Goal: Transaction & Acquisition: Purchase product/service

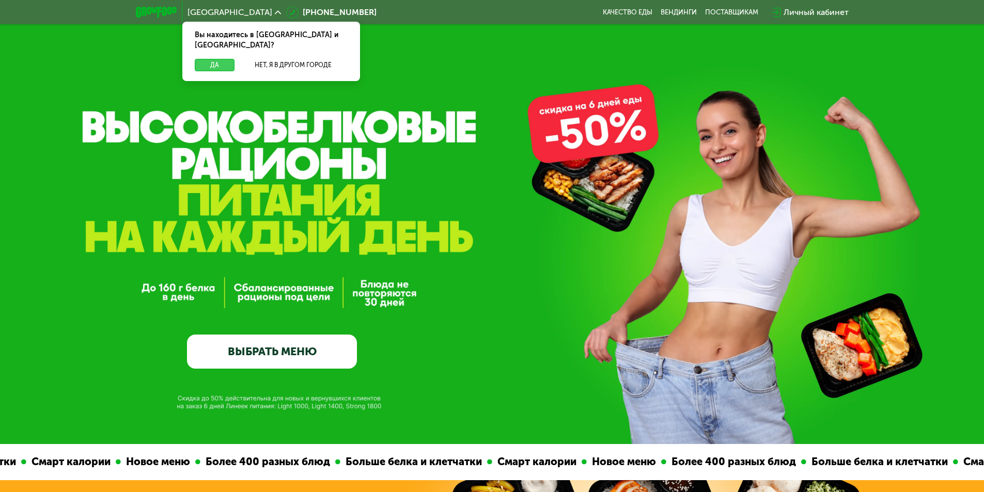
click at [214, 59] on button "Да" at bounding box center [215, 65] width 40 height 12
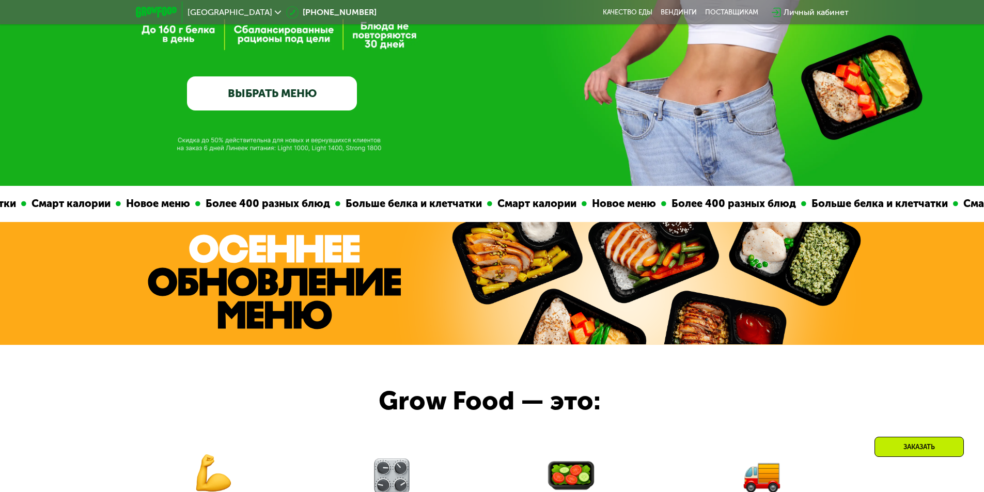
click at [256, 103] on link "ВЫБРАТЬ МЕНЮ" at bounding box center [272, 93] width 170 height 34
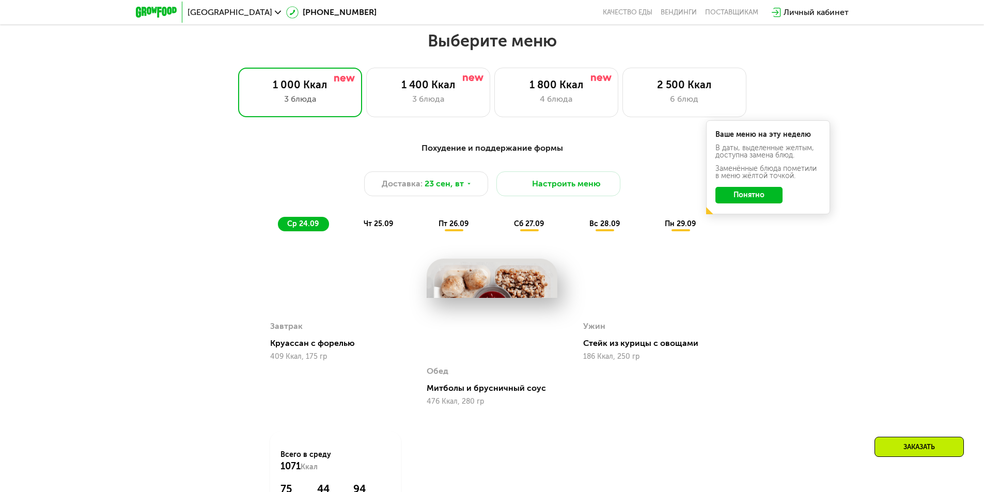
scroll to position [856, 0]
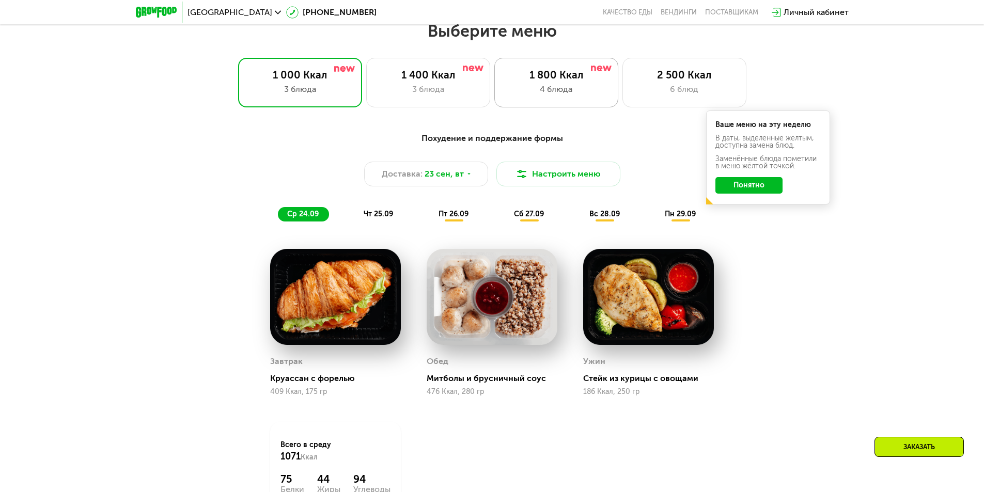
click at [590, 96] on div "4 блюда" at bounding box center [556, 89] width 102 height 12
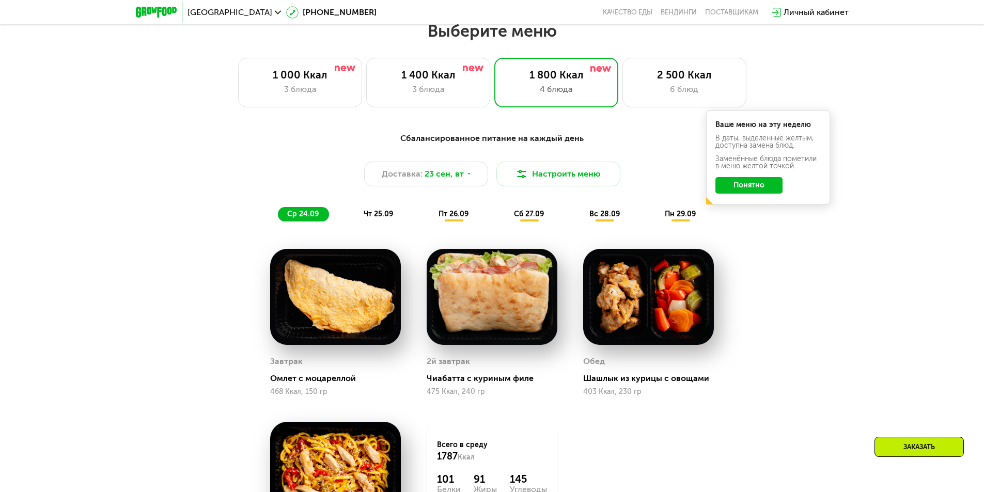
click at [770, 190] on button "Понятно" at bounding box center [748, 185] width 67 height 17
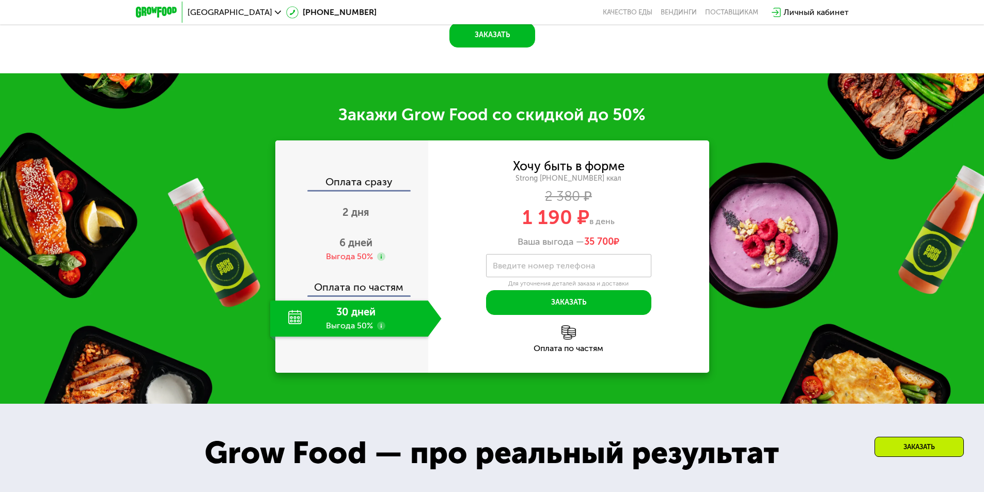
scroll to position [1424, 0]
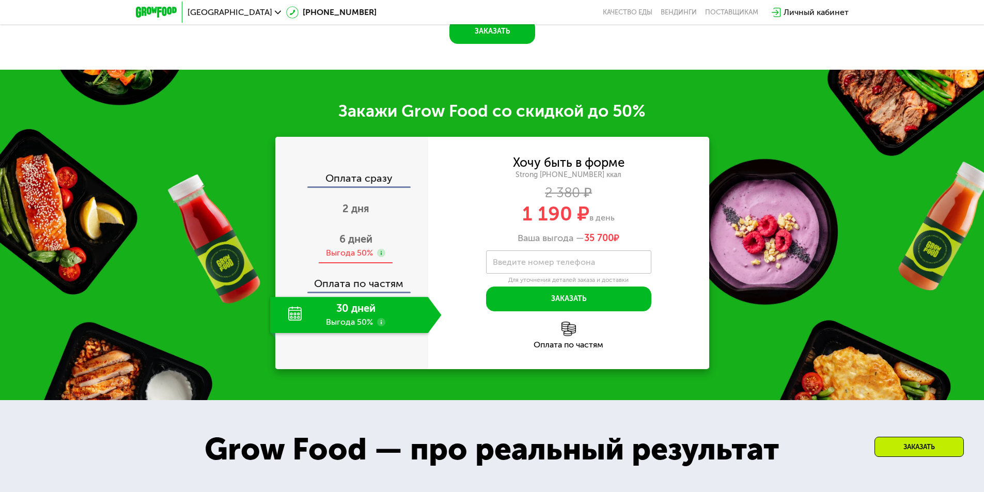
click at [368, 241] on span "6 дней" at bounding box center [355, 239] width 33 height 12
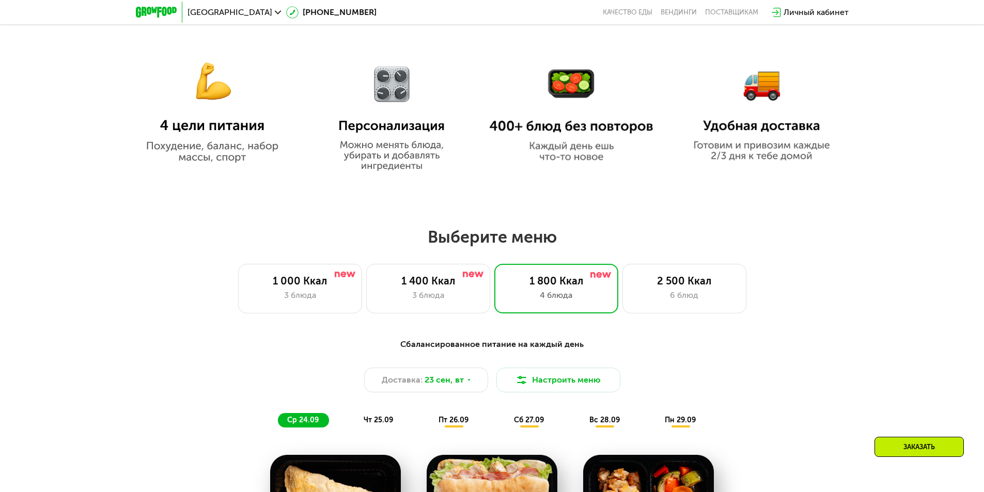
scroll to position [650, 0]
click at [418, 299] on div "3 блюда" at bounding box center [428, 296] width 102 height 12
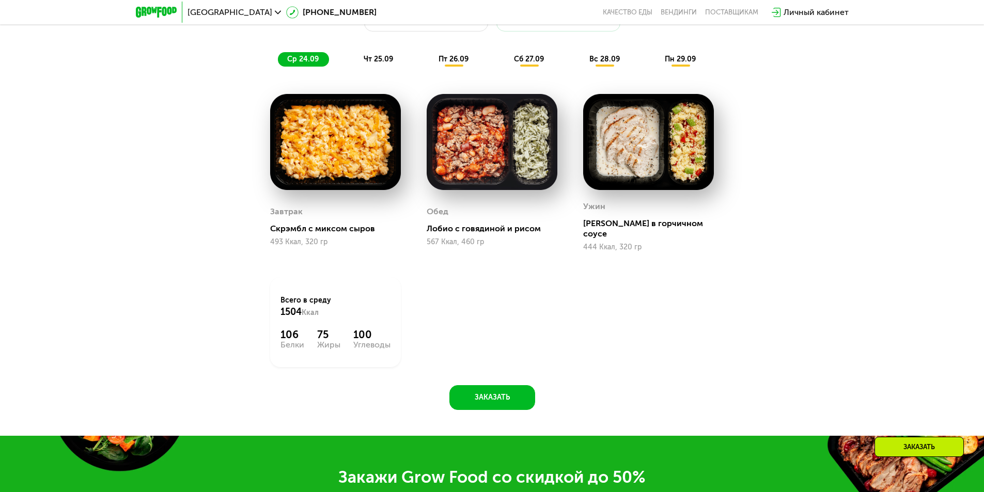
scroll to position [1321, 0]
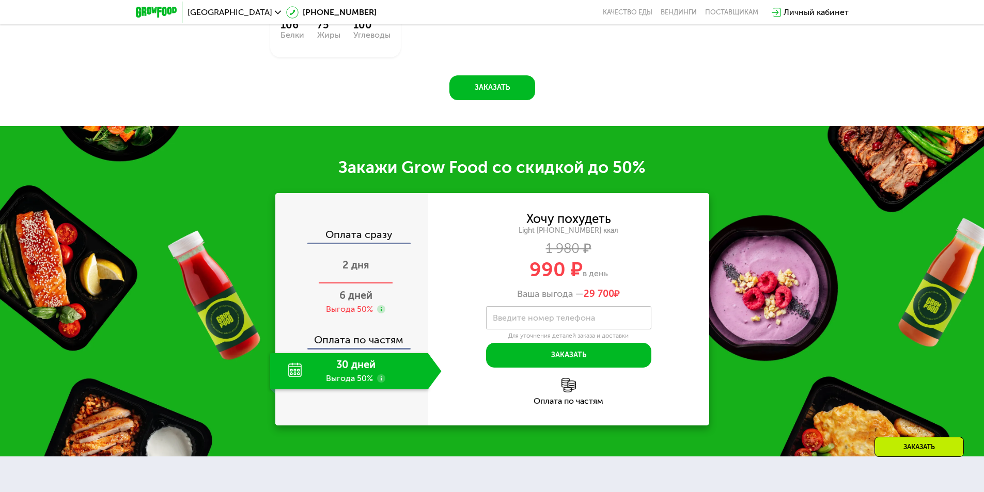
click at [348, 259] on span "2 дня" at bounding box center [355, 265] width 27 height 12
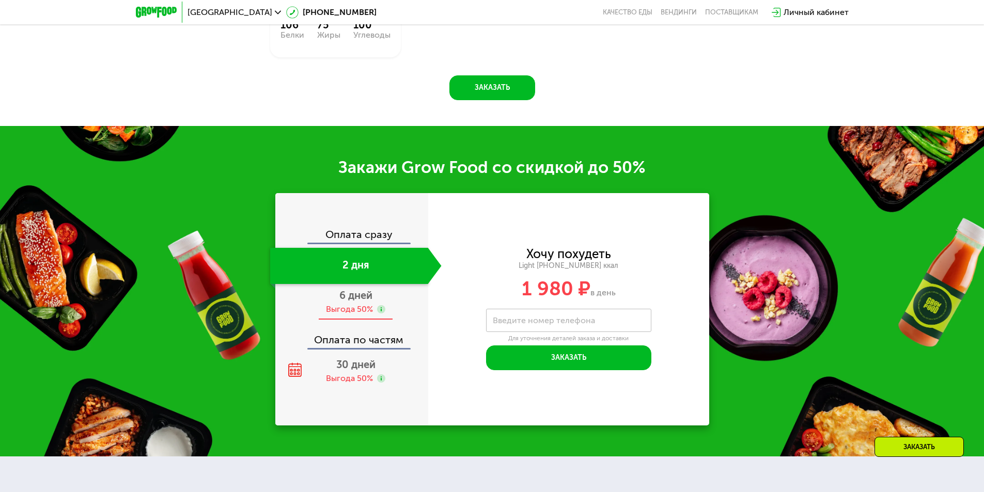
click at [340, 289] on span "6 дней" at bounding box center [355, 295] width 33 height 12
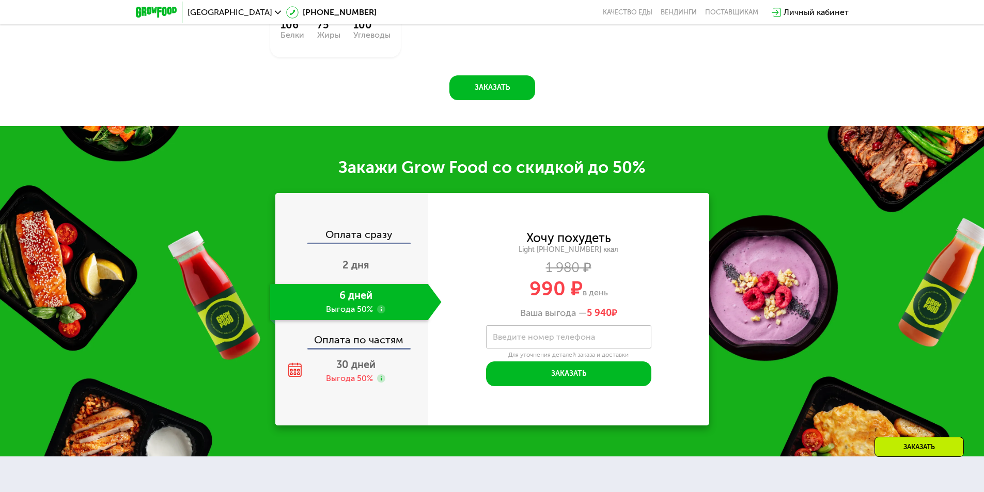
click at [631, 161] on div "Закажи Grow Food со скидкой до 50%" at bounding box center [492, 167] width 984 height 21
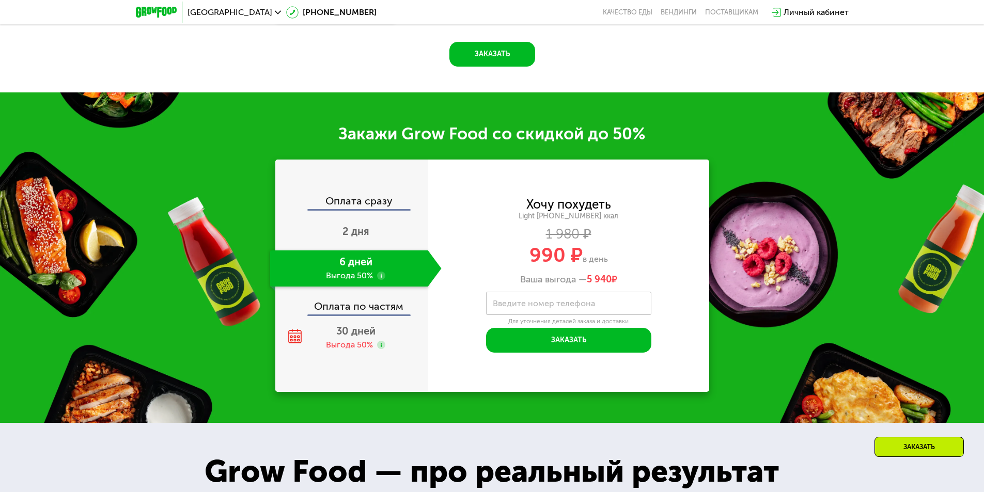
scroll to position [1373, 0]
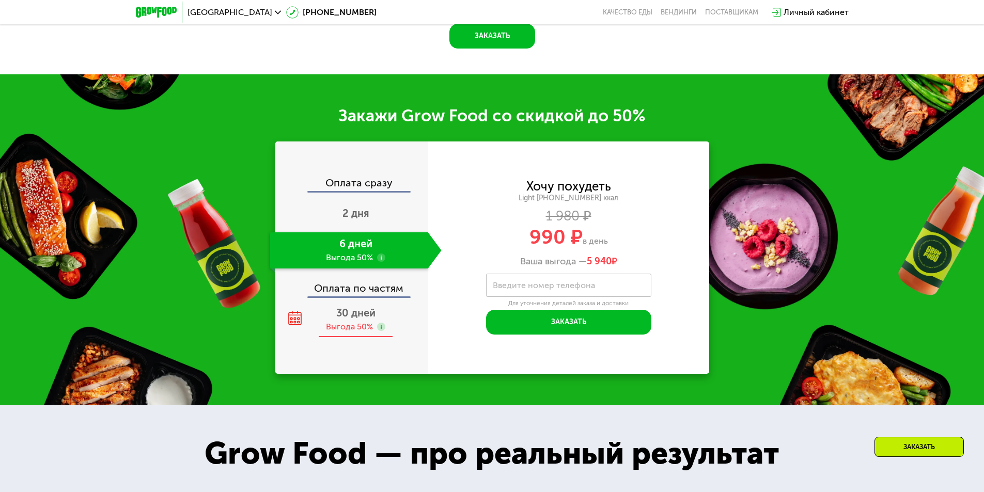
click at [370, 321] on div "Выгода 50%" at bounding box center [349, 326] width 47 height 11
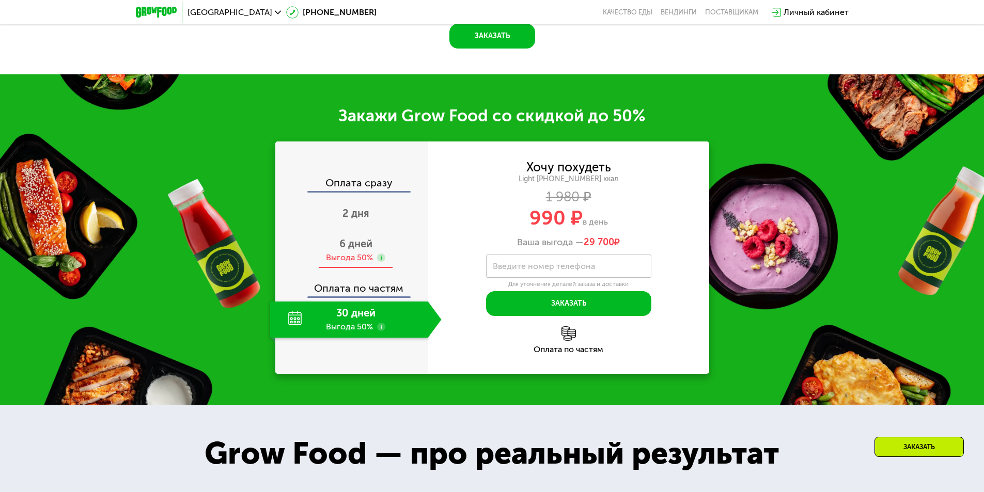
click at [358, 252] on div "Выгода 50%" at bounding box center [349, 257] width 47 height 11
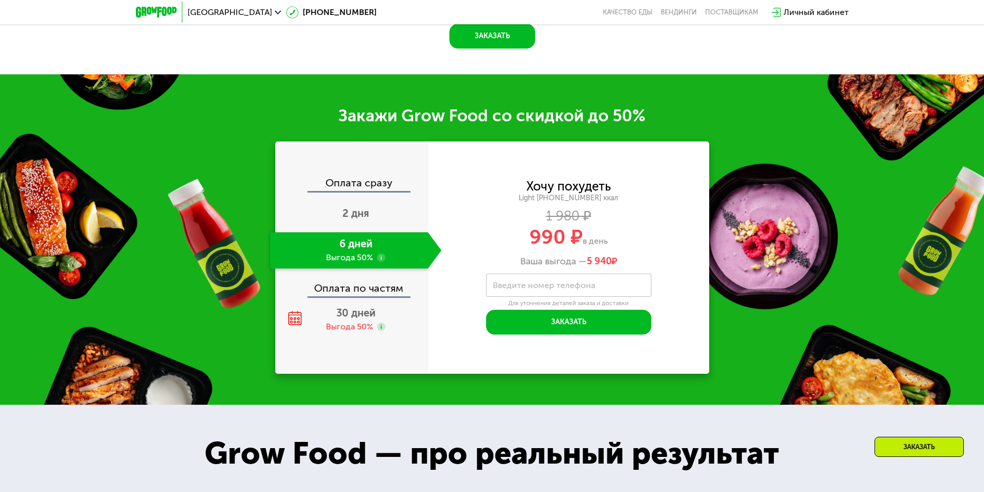
click at [337, 285] on div "Оплата по частям" at bounding box center [352, 285] width 152 height 24
drag, startPoint x: 531, startPoint y: 227, endPoint x: 562, endPoint y: 229, distance: 31.1
click at [562, 229] on span "990 ₽" at bounding box center [555, 237] width 53 height 24
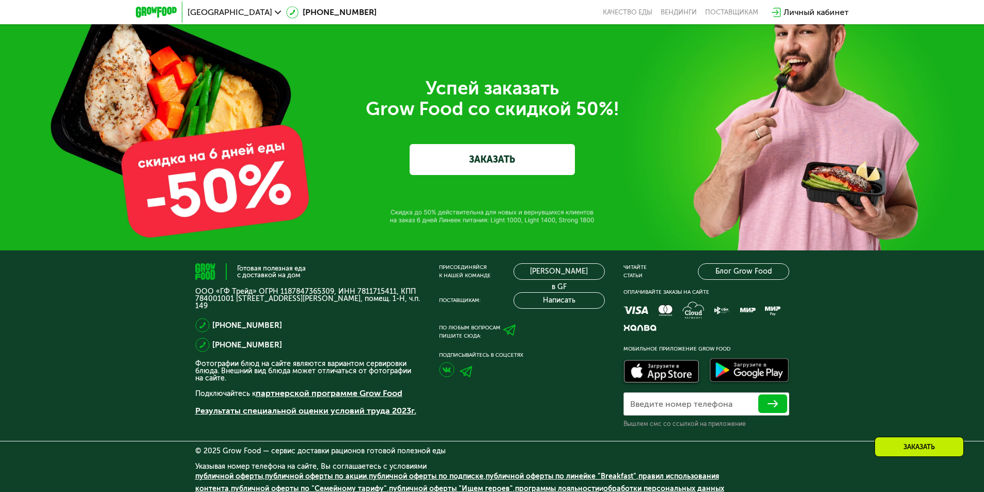
scroll to position [3526, 0]
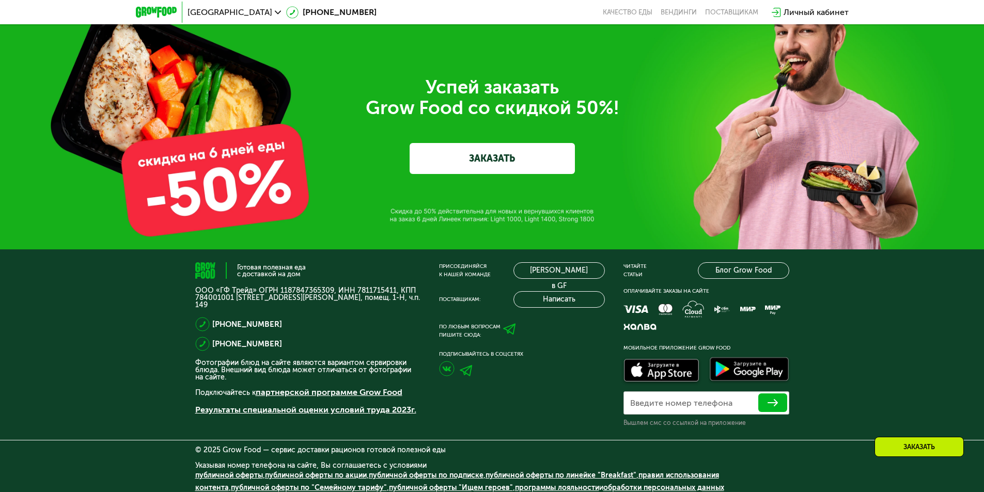
click at [517, 155] on link "ЗАКАЗАТЬ" at bounding box center [492, 158] width 165 height 31
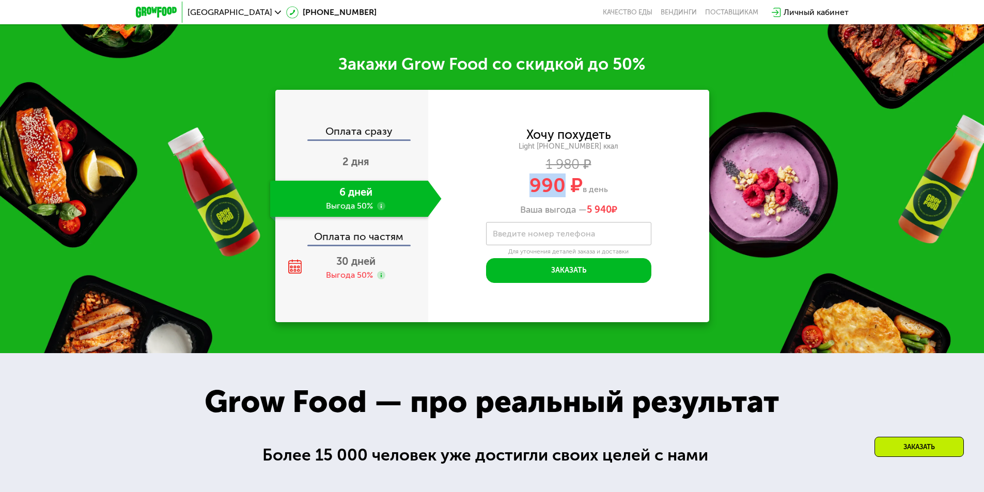
scroll to position [1416, 0]
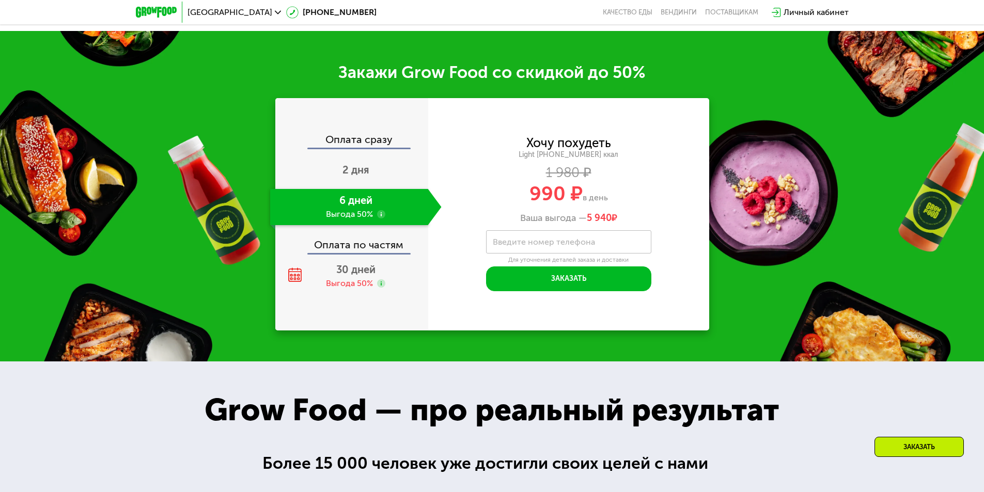
click at [563, 239] on label "Введите номер телефона" at bounding box center [544, 242] width 102 height 6
click at [563, 233] on input "Введите номер телефона" at bounding box center [568, 241] width 165 height 23
click at [454, 184] on div "990 ₽ в день" at bounding box center [568, 194] width 281 height 20
click at [609, 150] on div "Light [PHONE_NUMBER] ккал" at bounding box center [568, 154] width 281 height 9
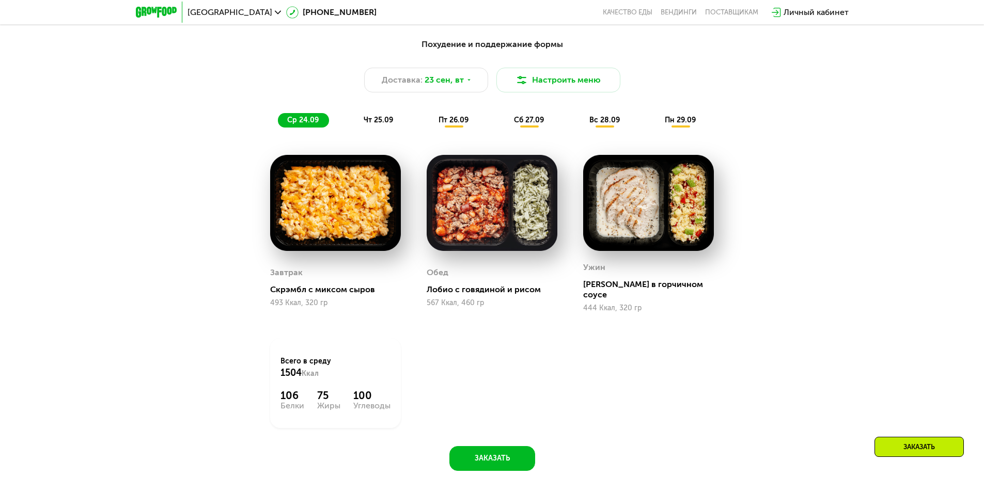
scroll to position [951, 0]
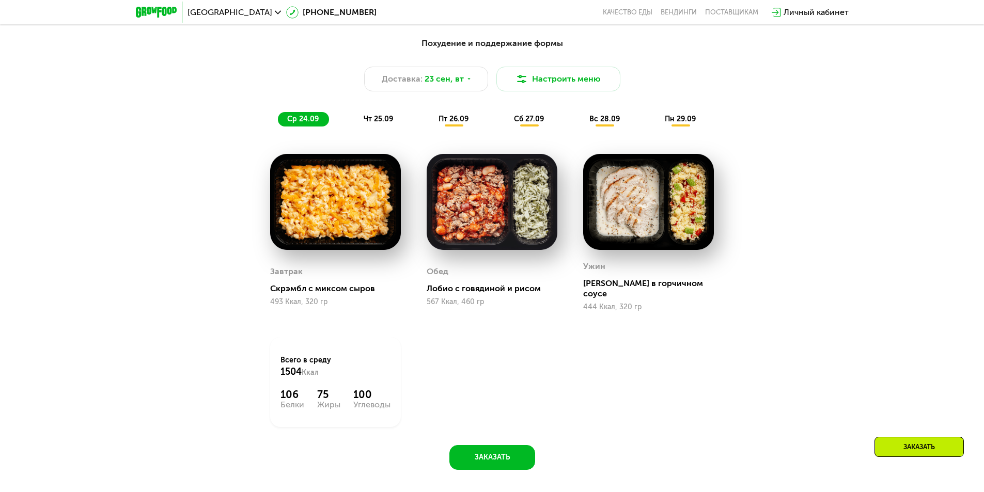
click at [382, 122] on span "чт 25.09" at bounding box center [378, 119] width 29 height 9
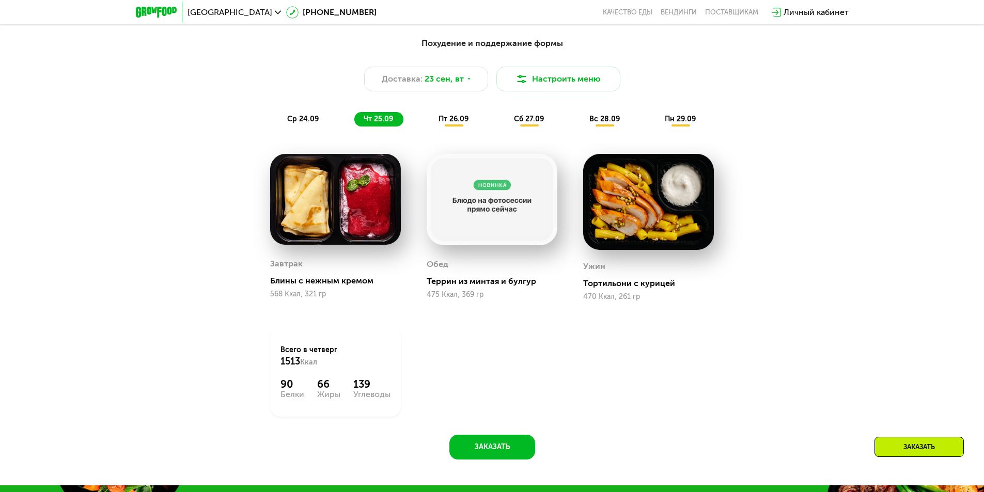
click at [448, 127] on div "пт 26.09" at bounding box center [454, 119] width 50 height 14
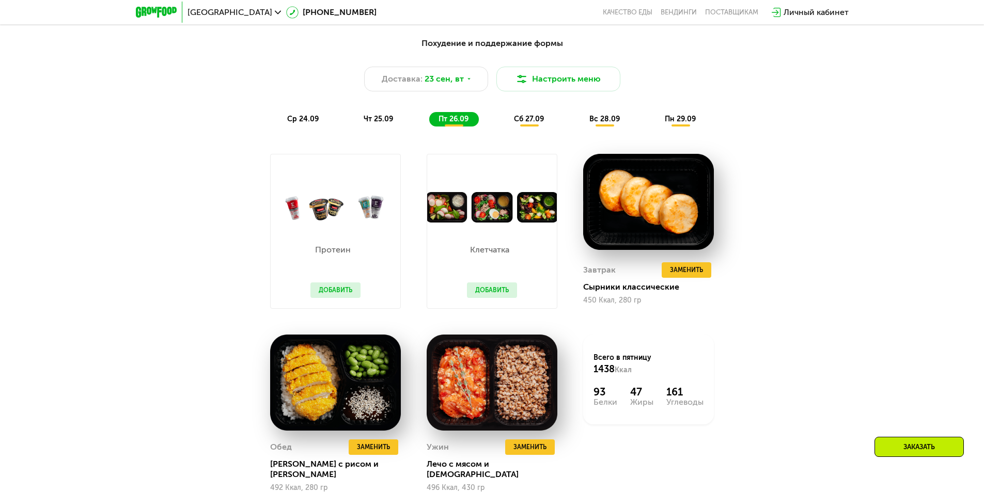
click at [528, 123] on span "сб 27.09" at bounding box center [529, 119] width 30 height 9
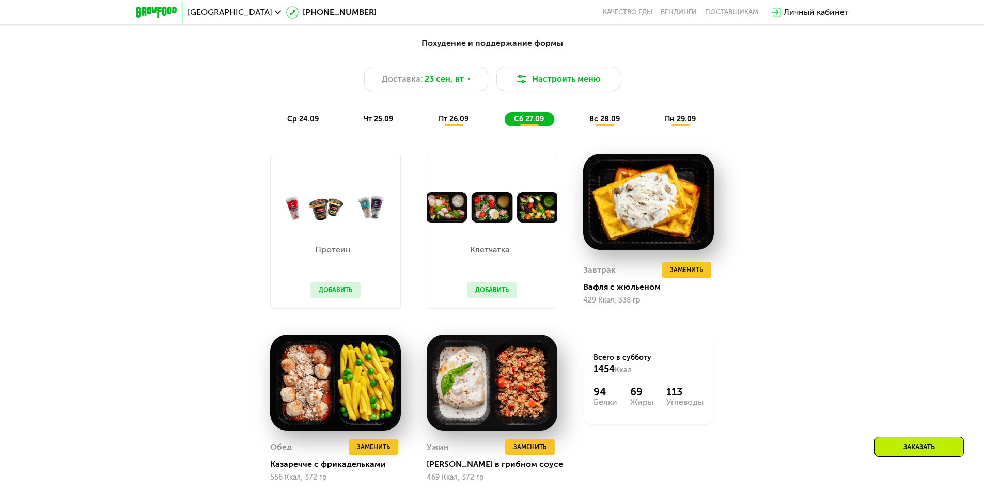
click at [601, 127] on div "вс 28.09" at bounding box center [605, 119] width 50 height 14
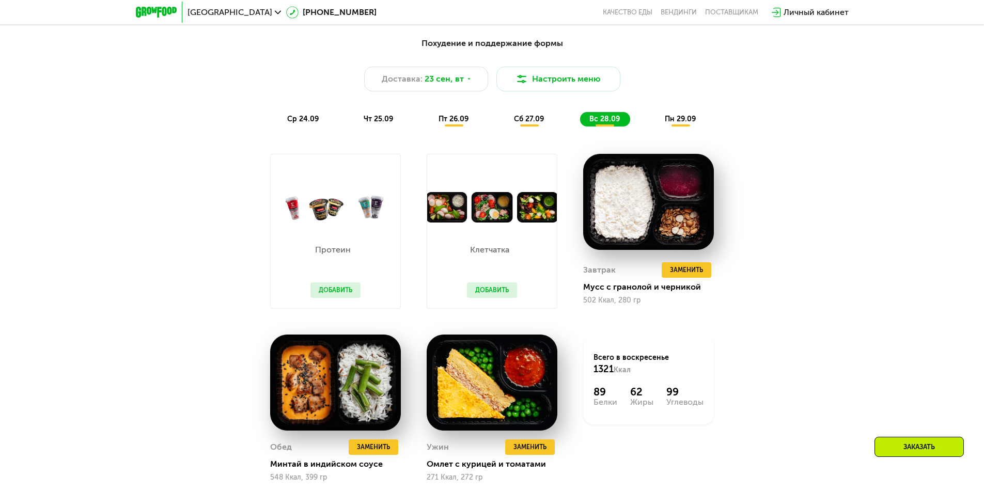
click at [683, 123] on span "пн 29.09" at bounding box center [680, 119] width 31 height 9
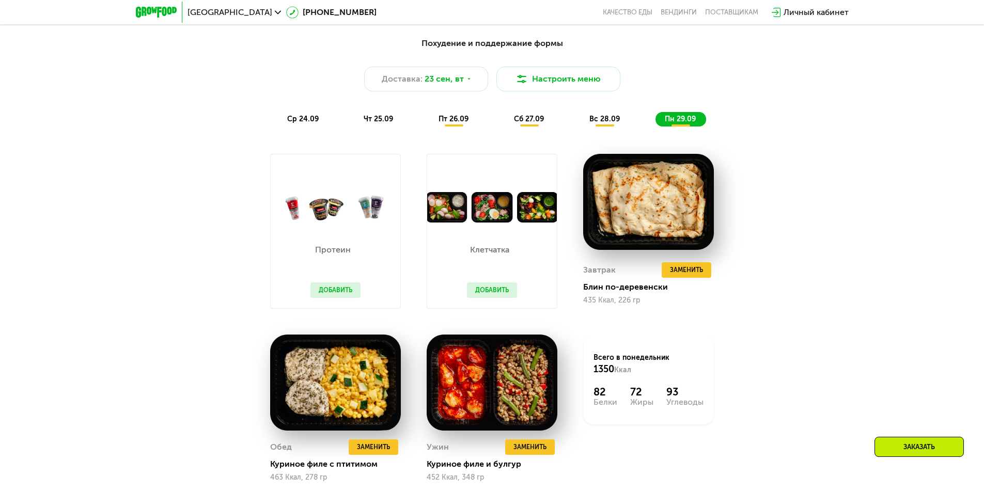
click at [300, 123] on span "ср 24.09" at bounding box center [303, 119] width 32 height 9
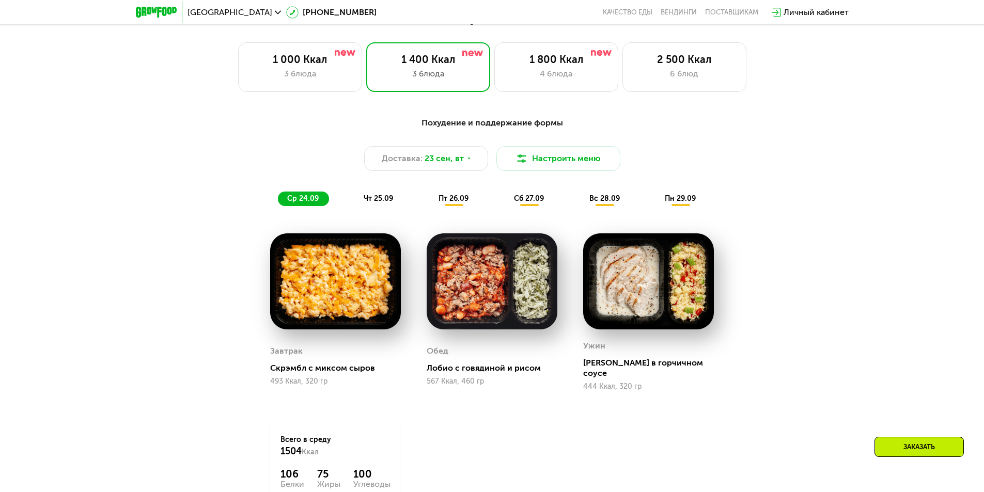
scroll to position [745, 0]
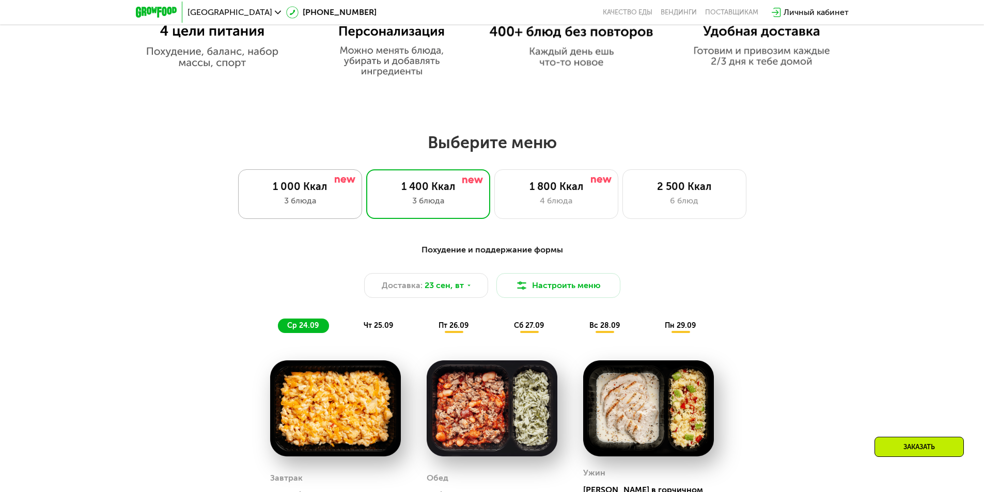
click at [297, 212] on div "1 000 Ккал 3 блюда" at bounding box center [300, 194] width 124 height 50
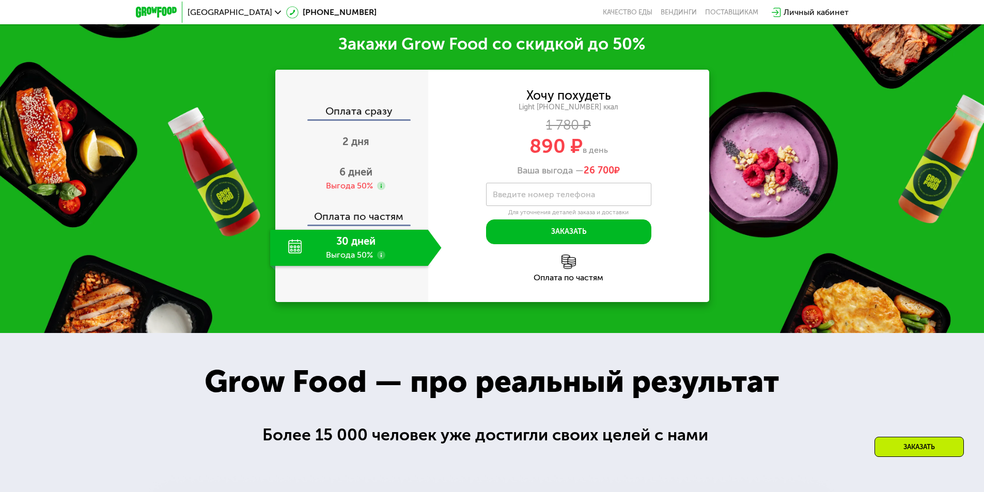
scroll to position [1416, 0]
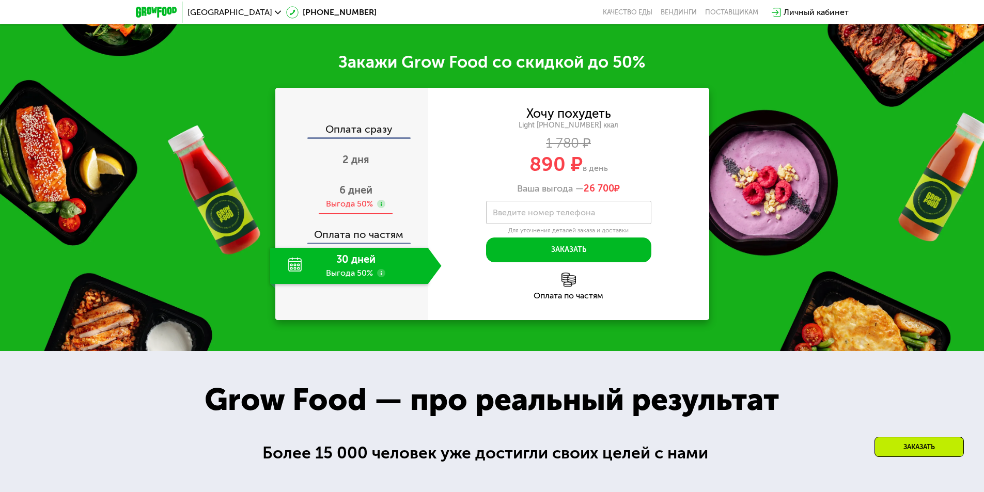
click at [356, 201] on div "6 дней Выгода 50%" at bounding box center [355, 197] width 171 height 36
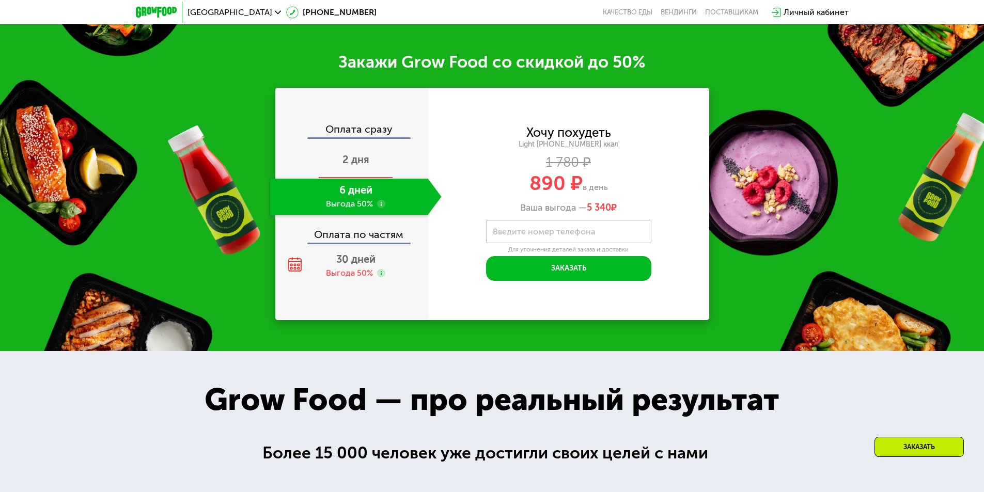
click at [349, 169] on div "2 дня" at bounding box center [355, 161] width 171 height 36
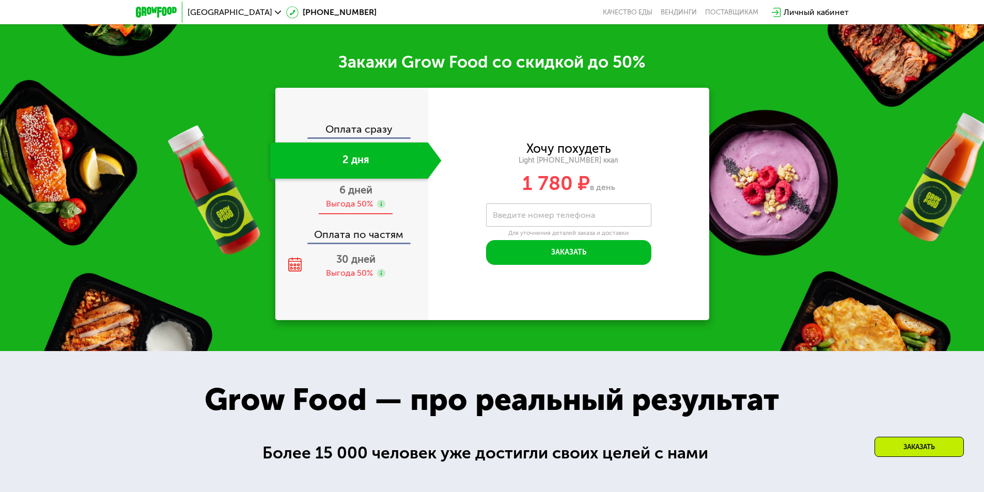
click at [372, 203] on div "Выгода 50%" at bounding box center [349, 203] width 47 height 11
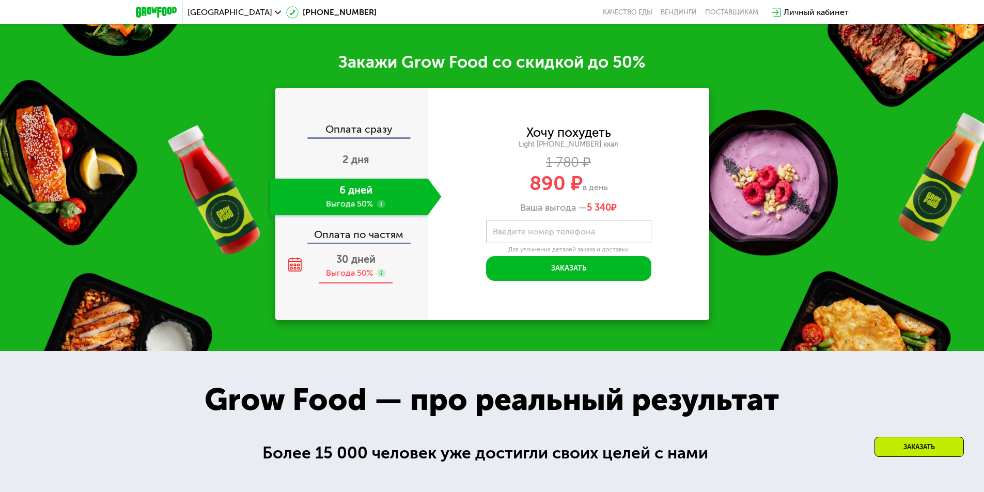
click at [364, 265] on span "30 дней" at bounding box center [355, 259] width 39 height 12
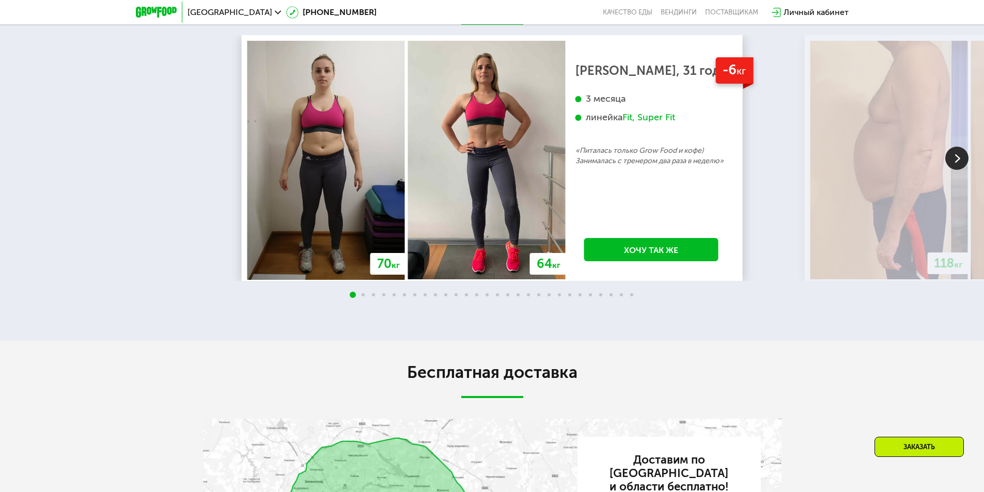
scroll to position [2242, 0]
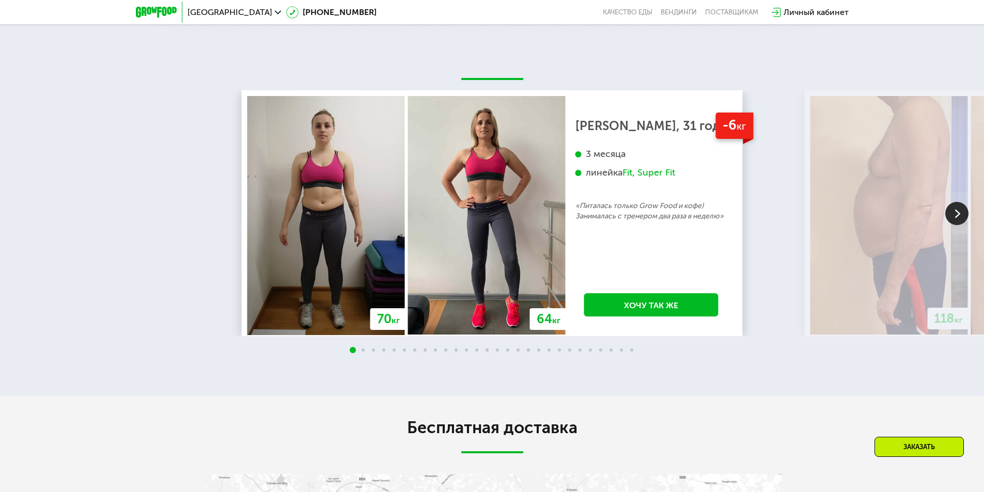
click at [964, 217] on img at bounding box center [956, 213] width 23 height 23
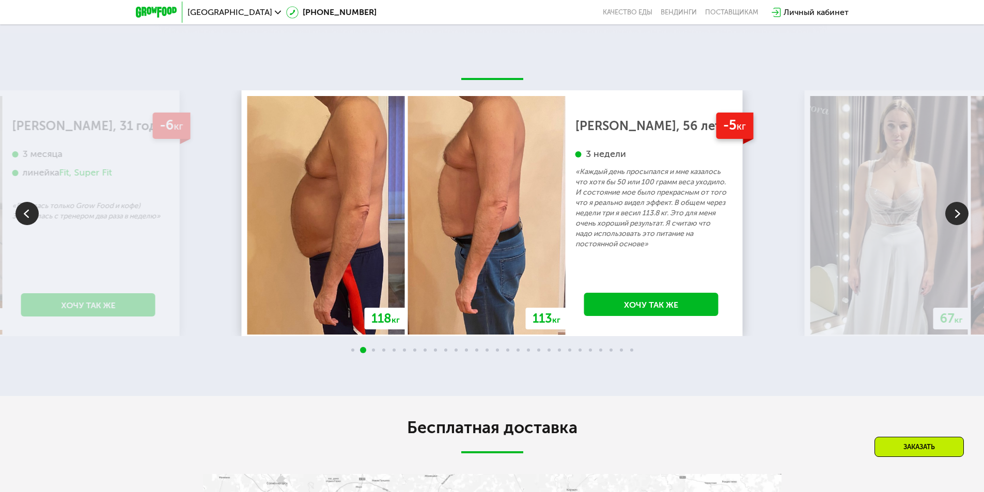
click at [964, 217] on img at bounding box center [956, 213] width 23 height 23
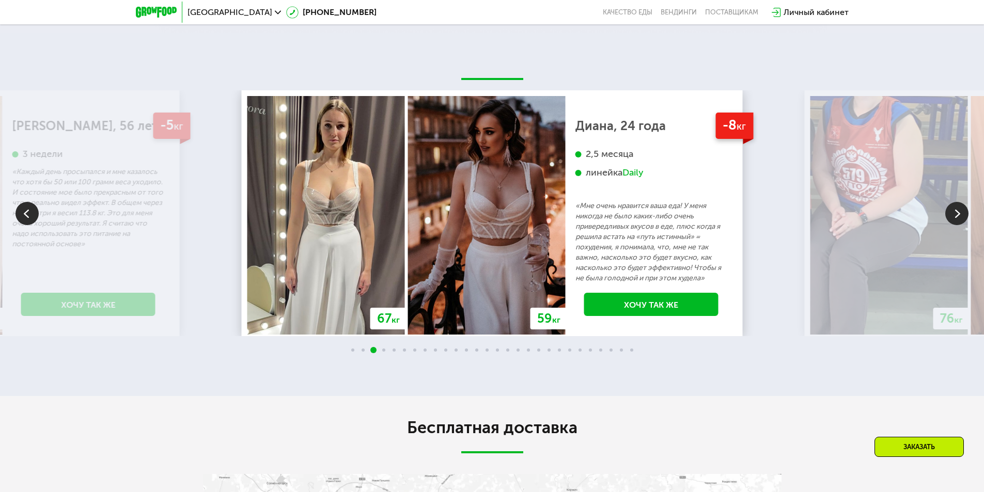
click at [964, 217] on img at bounding box center [956, 213] width 23 height 23
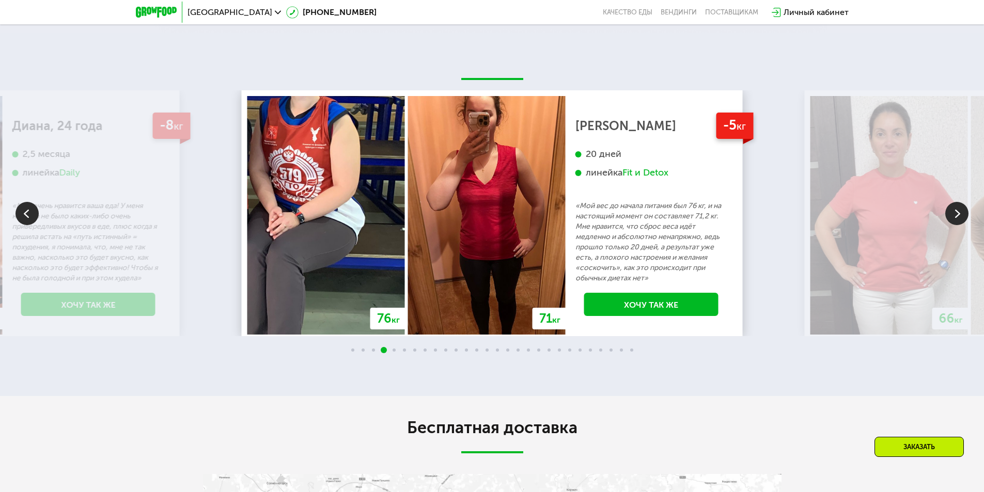
click at [964, 217] on img at bounding box center [956, 213] width 23 height 23
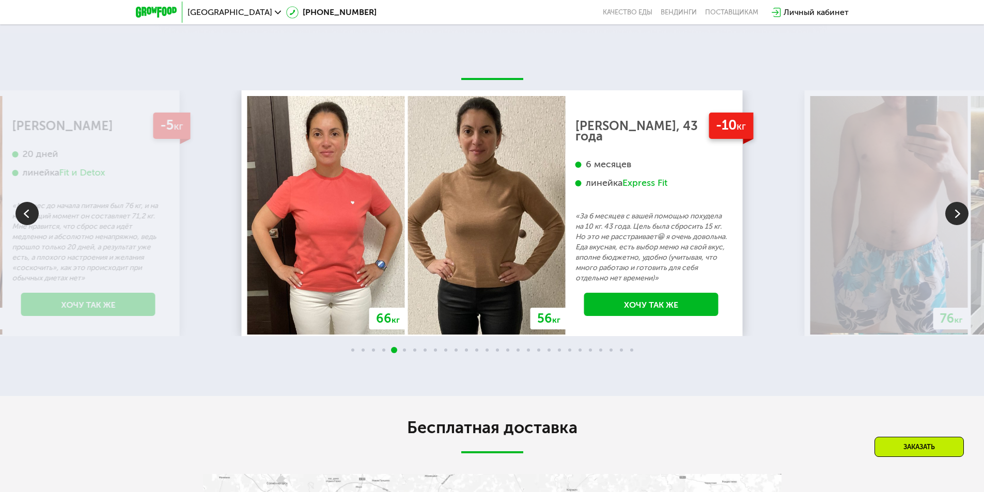
click at [964, 217] on img at bounding box center [956, 213] width 23 height 23
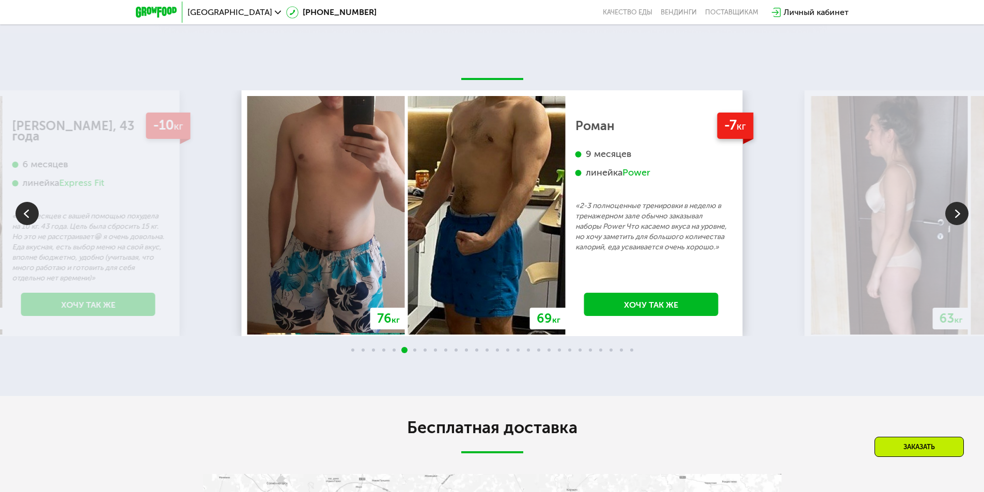
click at [964, 217] on img at bounding box center [956, 213] width 23 height 23
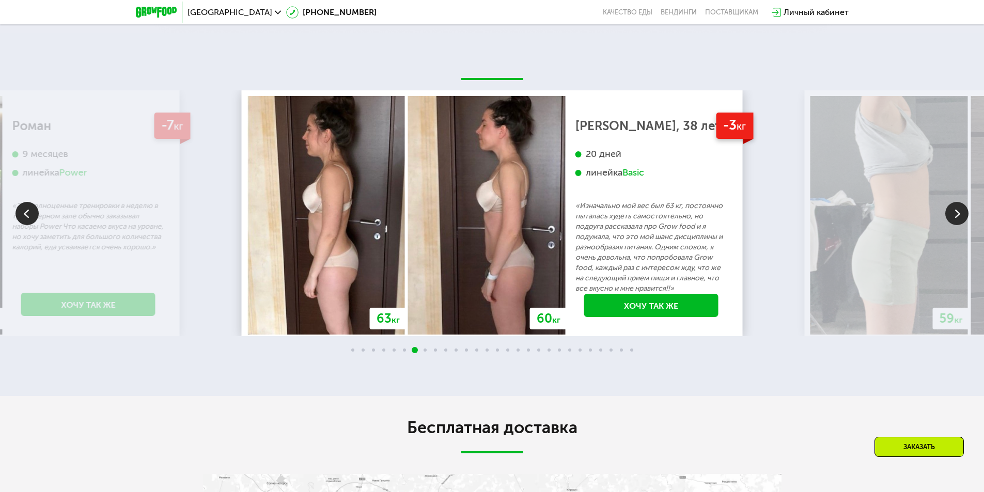
click at [964, 217] on img at bounding box center [956, 213] width 23 height 23
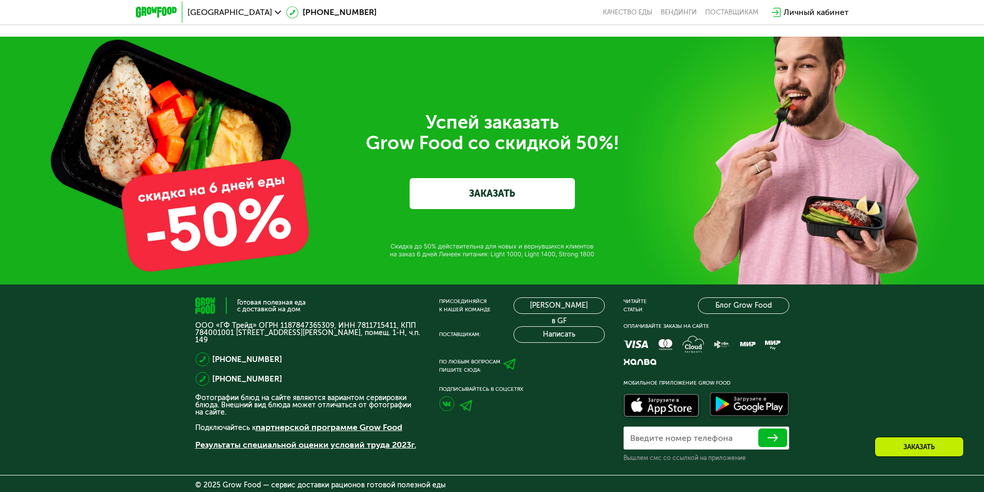
scroll to position [3526, 0]
